Goal: Communication & Community: Answer question/provide support

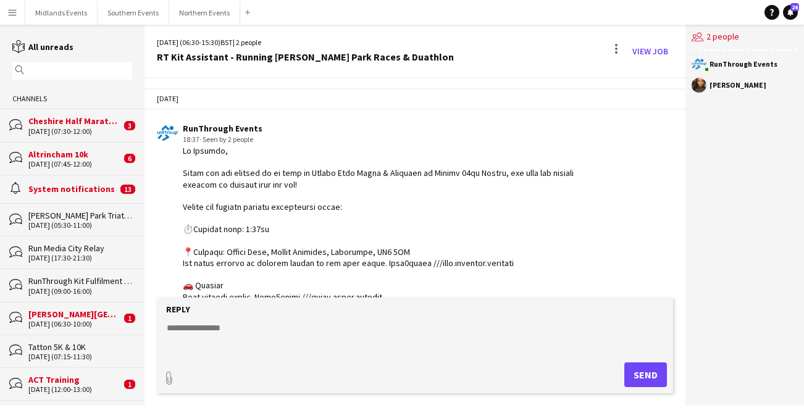
scroll to position [1434, 0]
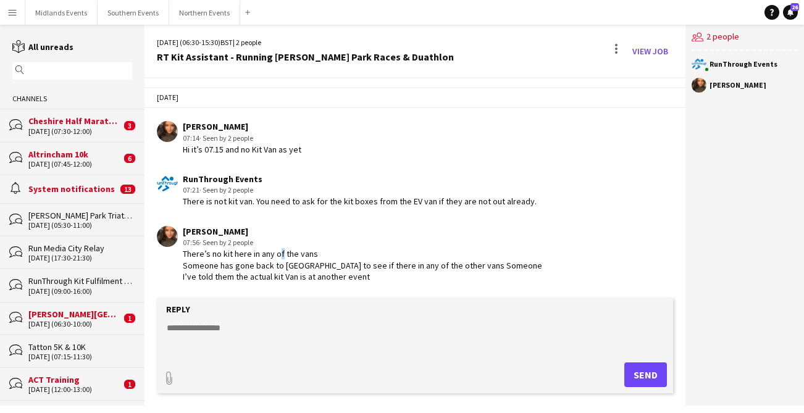
drag, startPoint x: 277, startPoint y: 257, endPoint x: 232, endPoint y: 251, distance: 45.5
click at [251, 257] on div "There’s no kit here in any of the vans Someone has gone back to [GEOGRAPHIC_DAT…" at bounding box center [363, 265] width 360 height 34
click at [98, 72] on input "text" at bounding box center [78, 70] width 102 height 11
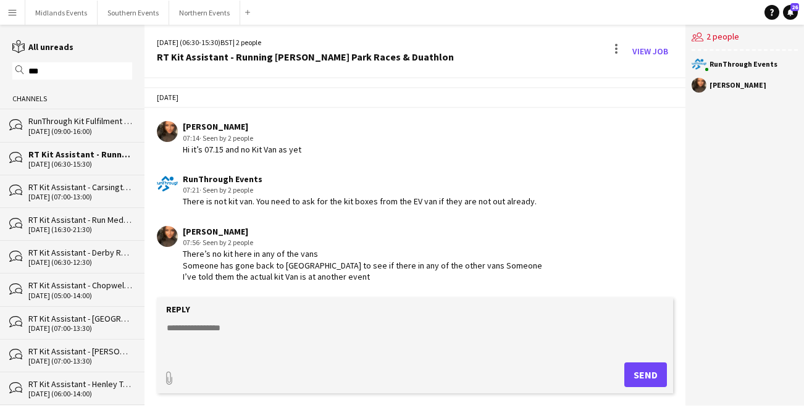
type input "***"
click at [80, 195] on div "[DATE] (07:00-13:00)" at bounding box center [80, 197] width 104 height 9
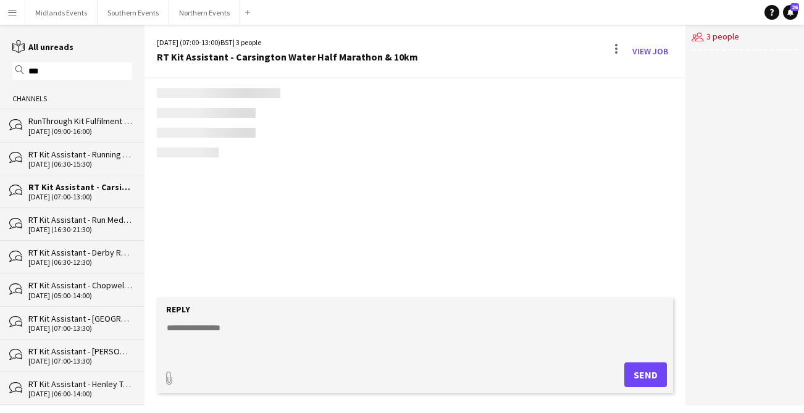
scroll to position [1429, 0]
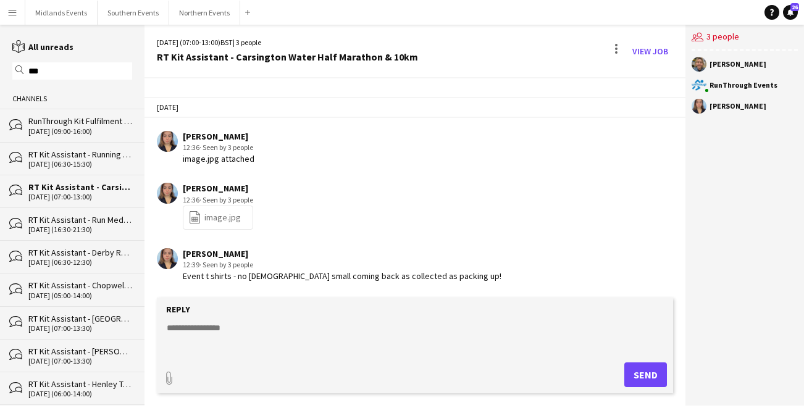
click at [65, 230] on div "[DATE] (16:30-21:30)" at bounding box center [80, 229] width 104 height 9
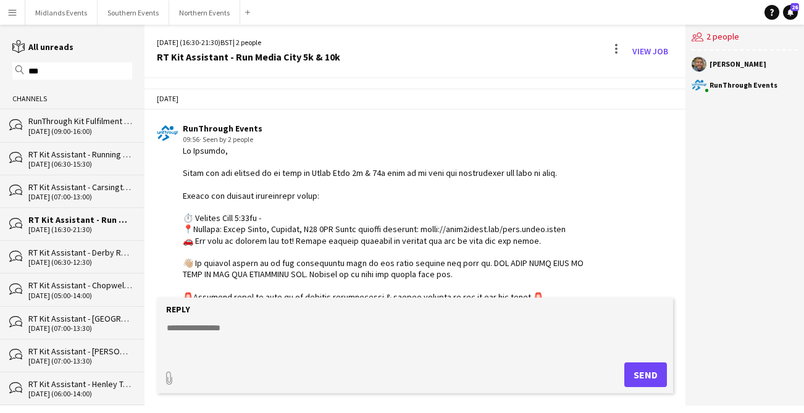
scroll to position [674, 0]
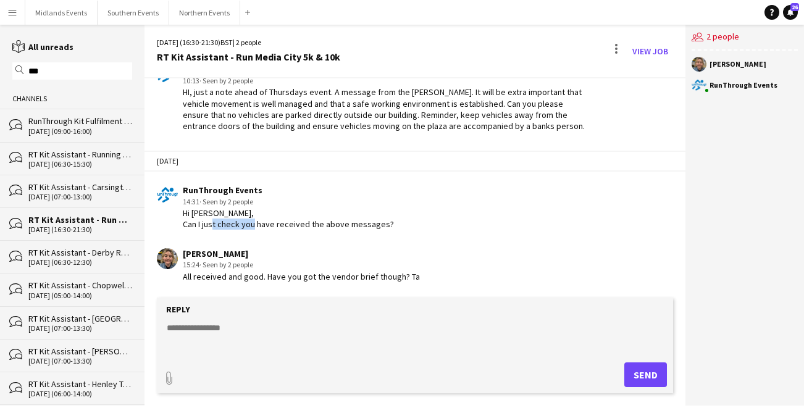
drag, startPoint x: 280, startPoint y: 222, endPoint x: 236, endPoint y: 222, distance: 43.9
click at [236, 222] on div "Hi [PERSON_NAME], Can I just check you have received the above messages?" at bounding box center [288, 219] width 211 height 22
drag, startPoint x: 239, startPoint y: 102, endPoint x: 217, endPoint y: 102, distance: 21.6
click at [217, 102] on div "HI, just a note ahead of Thursdays event. A message from the [PERSON_NAME]. It …" at bounding box center [386, 108] width 406 height 45
drag, startPoint x: 293, startPoint y: 275, endPoint x: 242, endPoint y: 276, distance: 51.9
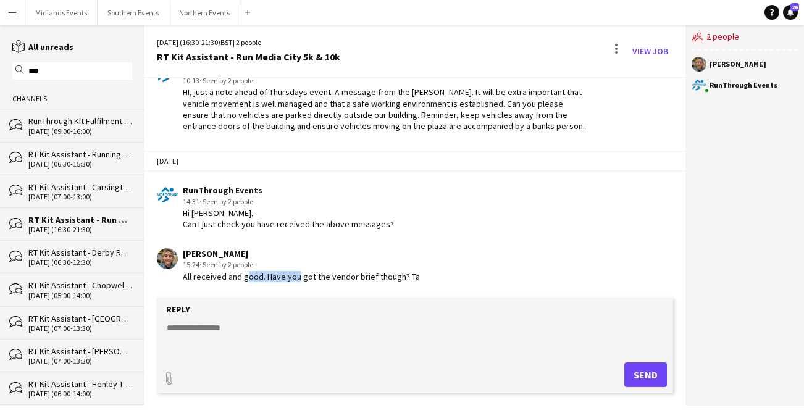
click at [242, 276] on div "All received and good. Have you got the vendor brief though? Ta" at bounding box center [301, 276] width 237 height 11
